Goal: Check status

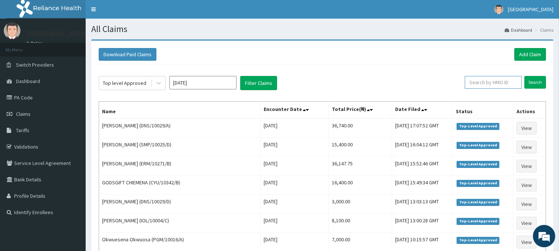
click at [489, 81] on input "text" at bounding box center [493, 82] width 57 height 13
type input "SFA/15229/A"
click at [535, 85] on input "Search" at bounding box center [535, 82] width 22 height 13
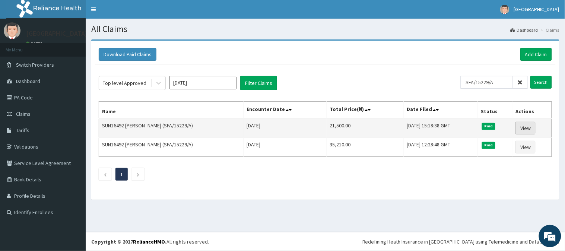
click at [530, 128] on link "View" at bounding box center [525, 128] width 20 height 13
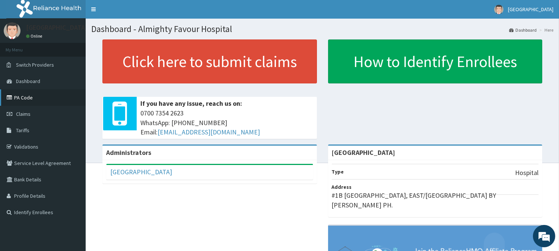
click at [37, 101] on link "PA Code" at bounding box center [43, 97] width 86 height 16
